Goal: Task Accomplishment & Management: Manage account settings

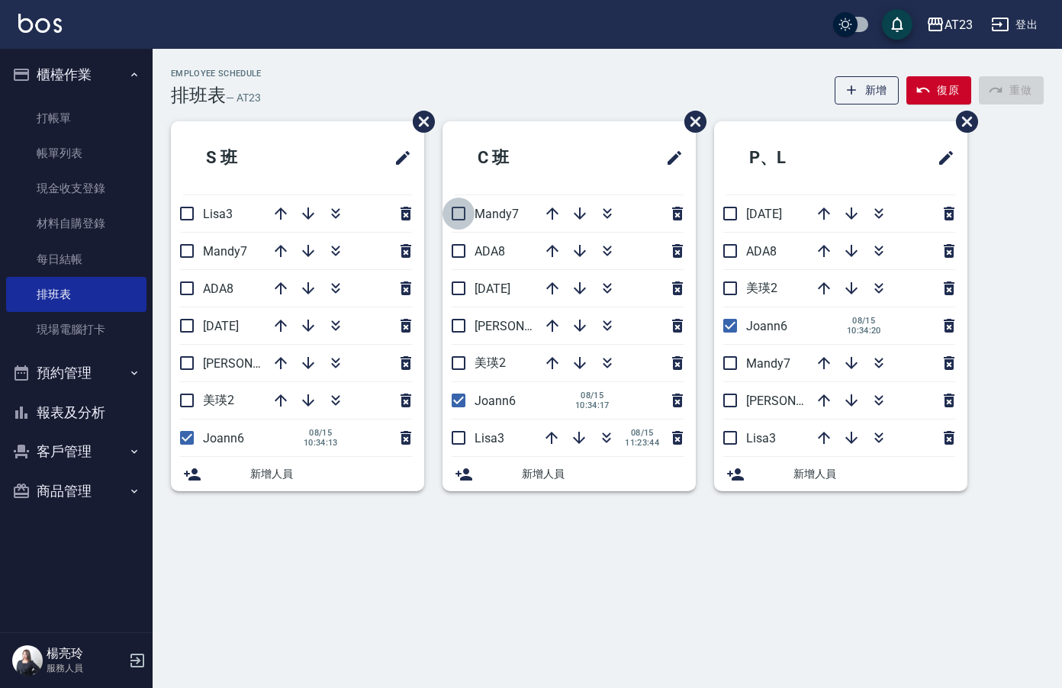
click at [461, 214] on input "checkbox" at bounding box center [458, 214] width 32 height 32
checkbox input "true"
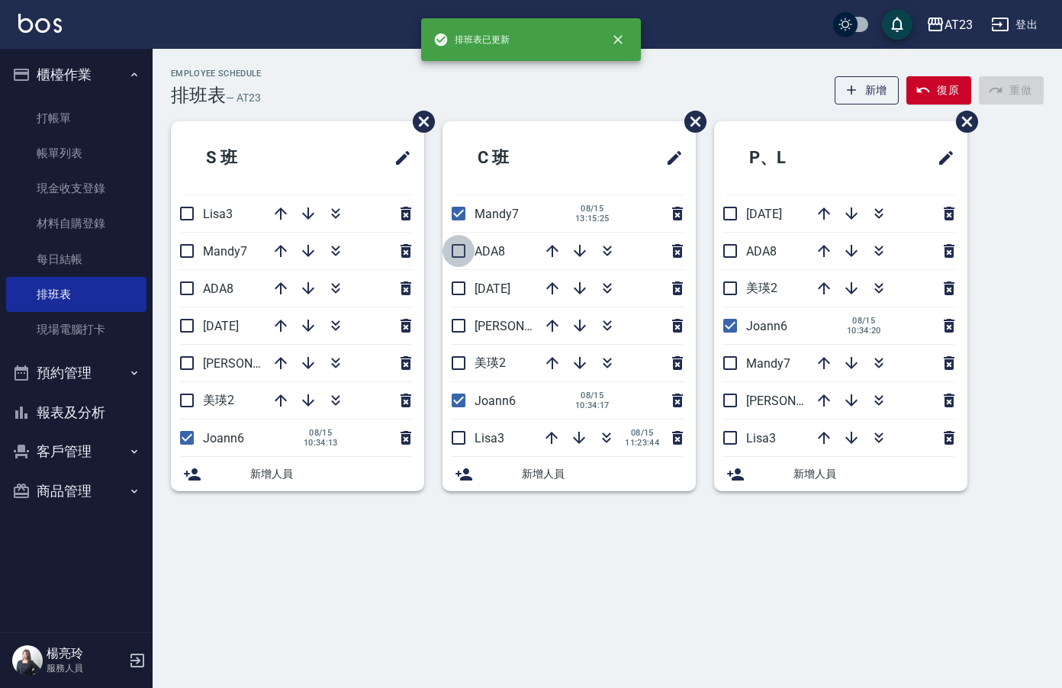
click at [462, 252] on input "checkbox" at bounding box center [458, 251] width 32 height 32
checkbox input "true"
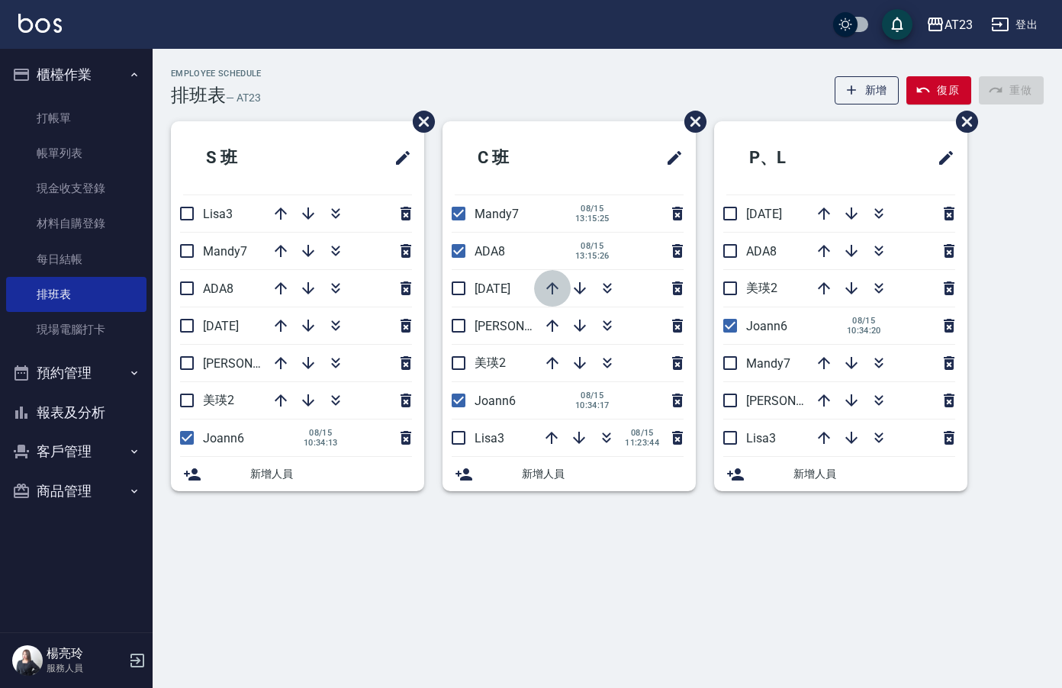
click at [555, 288] on icon "button" at bounding box center [552, 288] width 18 height 18
click at [460, 210] on input "checkbox" at bounding box center [458, 214] width 32 height 32
checkbox input "false"
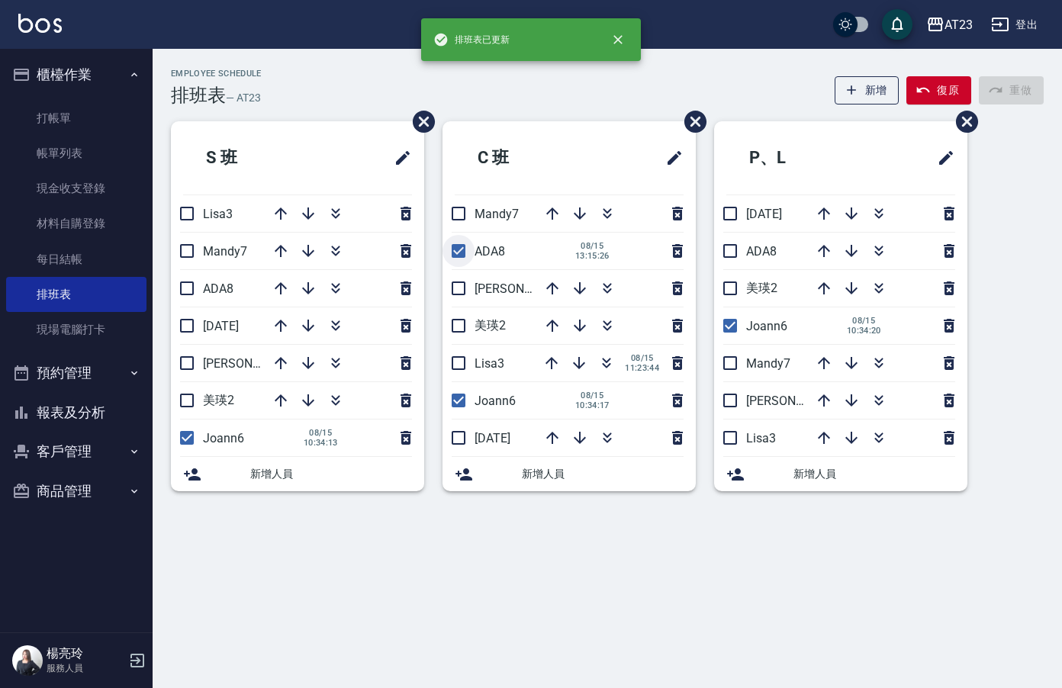
click at [459, 245] on input "checkbox" at bounding box center [458, 251] width 32 height 32
checkbox input "false"
click at [593, 129] on li "C 班" at bounding box center [568, 157] width 253 height 73
